Goal: Transaction & Acquisition: Purchase product/service

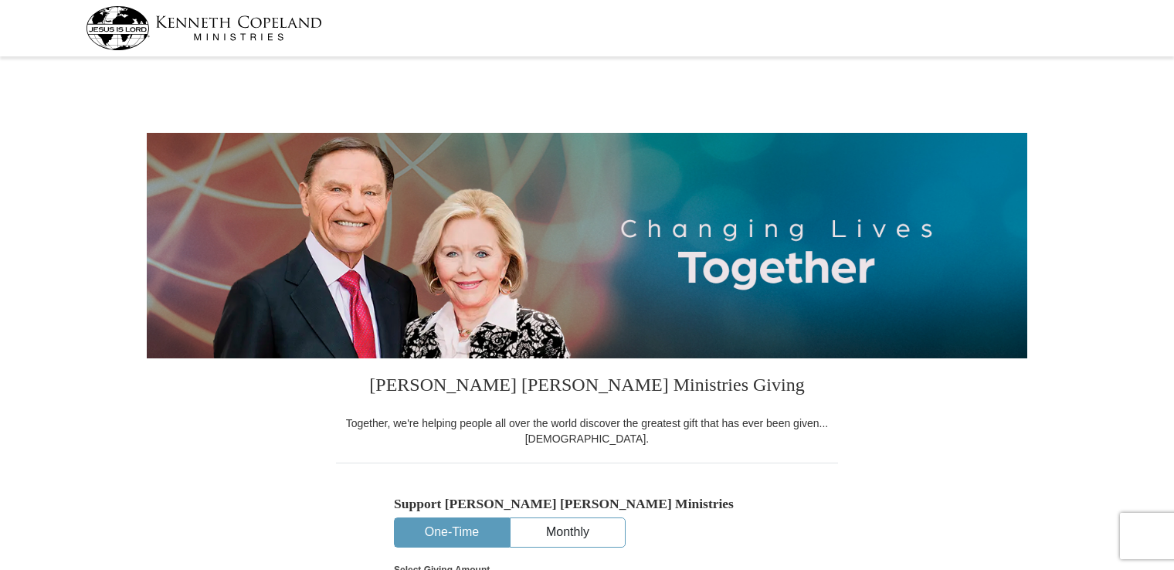
select select "[GEOGRAPHIC_DATA]"
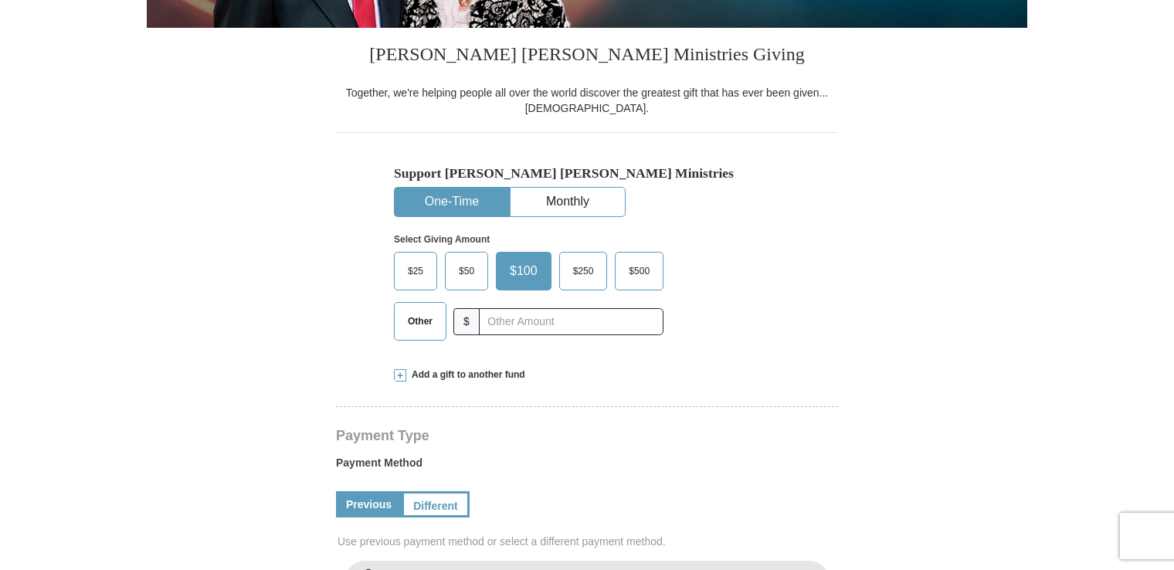
scroll to position [330, 0]
click at [406, 377] on span "Add a gift to another fund" at bounding box center [465, 374] width 119 height 13
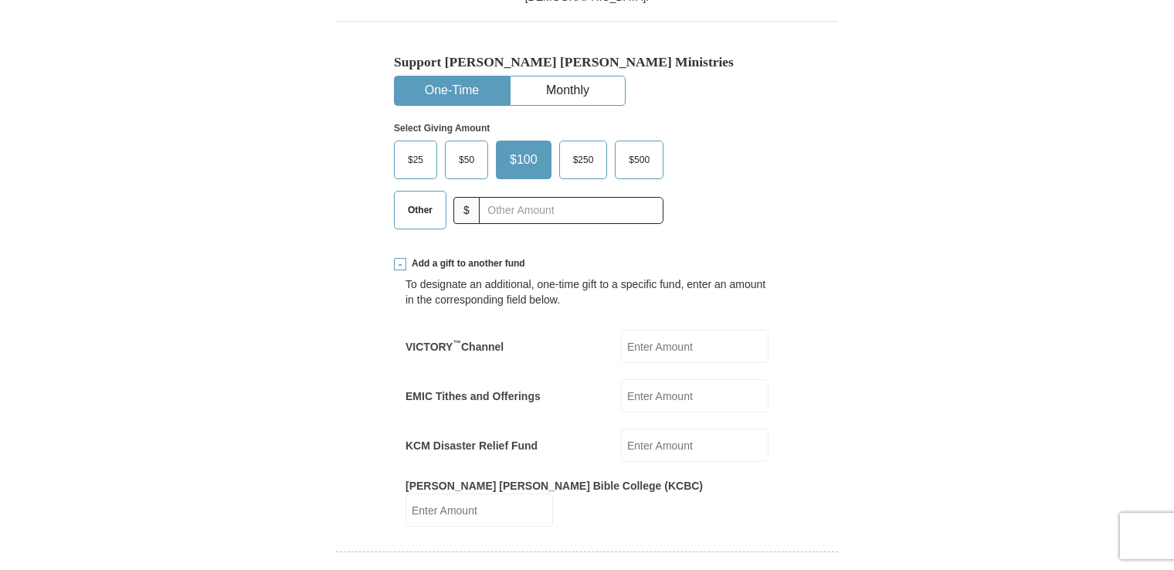
scroll to position [447, 0]
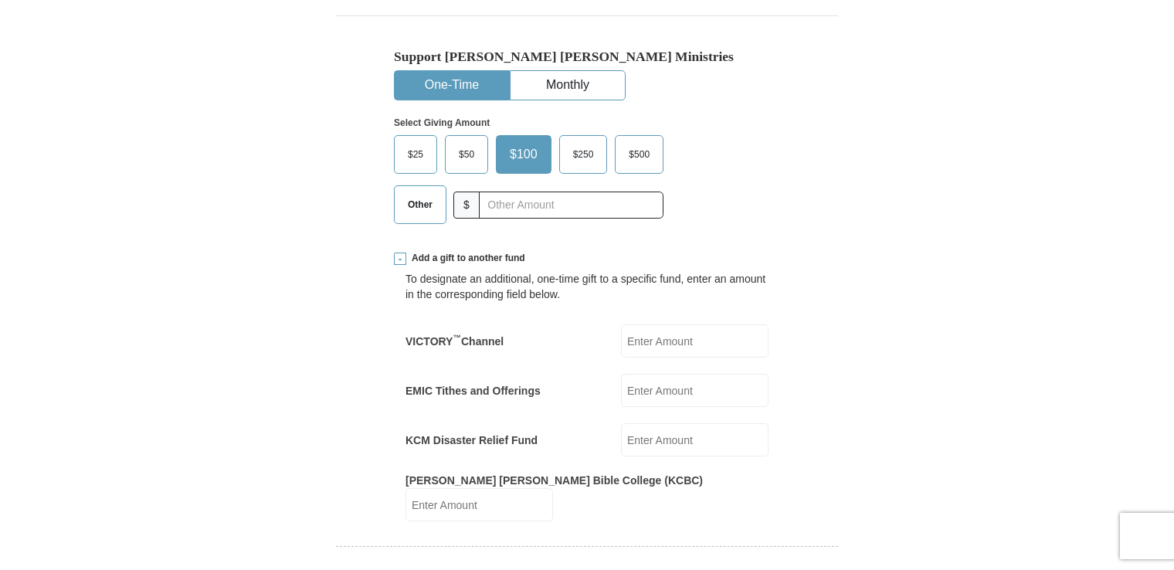
click at [669, 351] on input "VICTORY ™ Channel" at bounding box center [694, 340] width 147 height 33
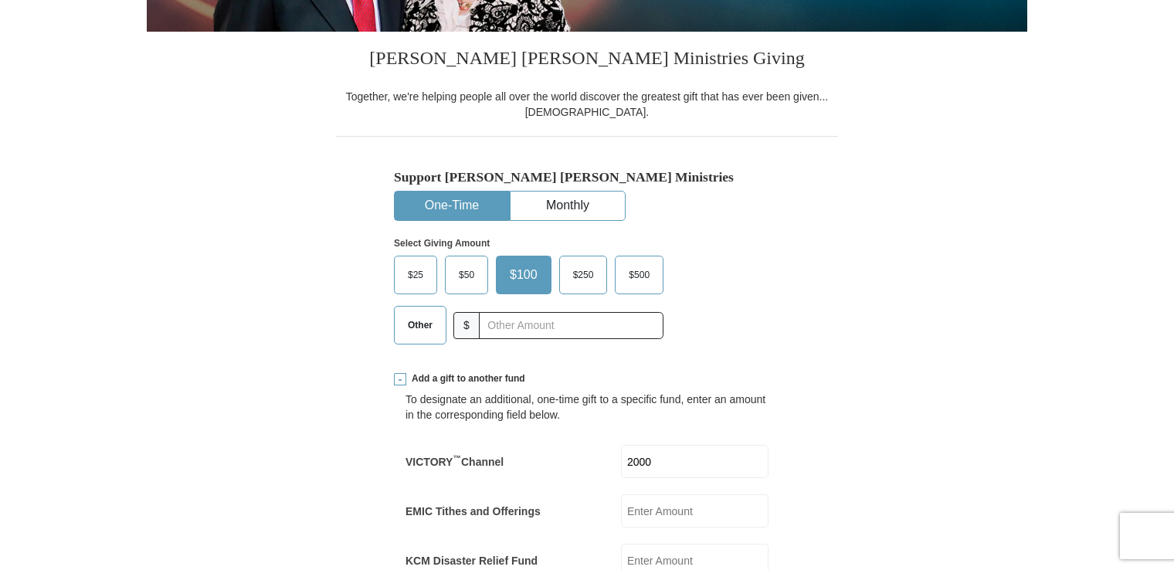
scroll to position [349, 0]
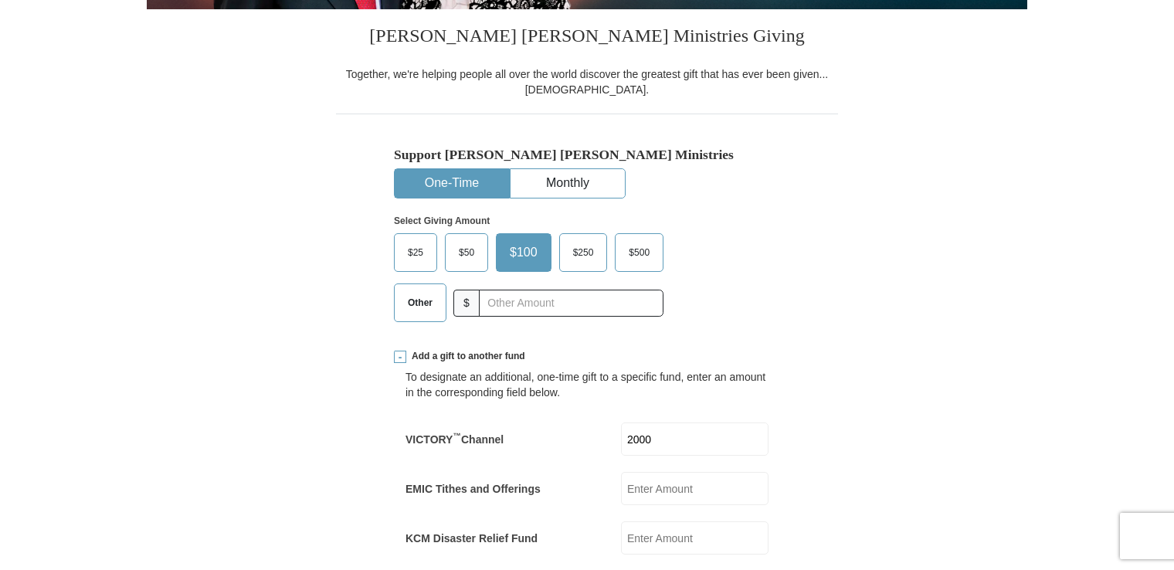
type input "2000"
click at [429, 301] on span "Other" at bounding box center [420, 302] width 40 height 23
click at [0, 0] on input "Other" at bounding box center [0, 0] width 0 height 0
click at [559, 298] on input "text" at bounding box center [570, 303] width 171 height 27
type input "0"
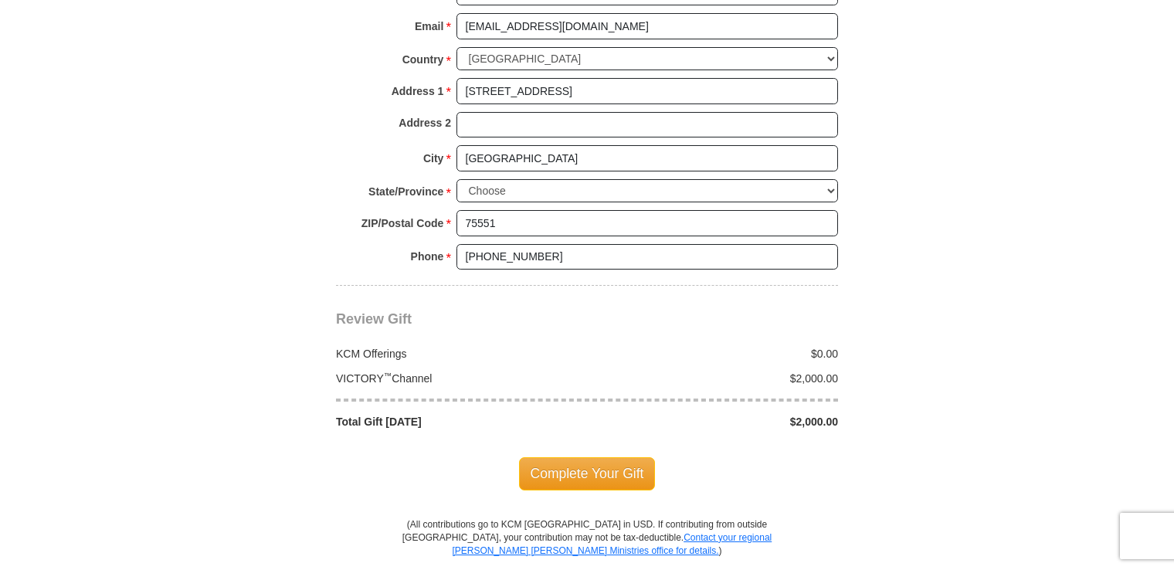
scroll to position [1421, 0]
click at [622, 457] on span "Complete Your Gift" at bounding box center [587, 473] width 137 height 32
